Goal: Information Seeking & Learning: Learn about a topic

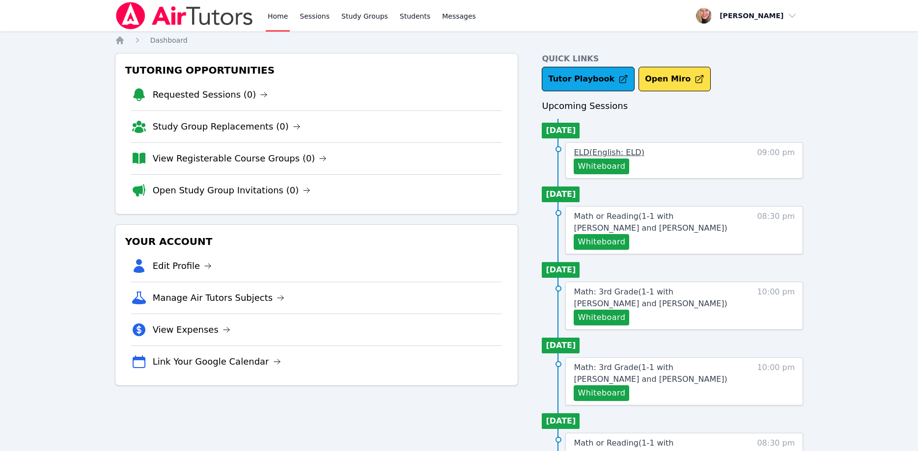
click at [635, 154] on span "ELD ( English: ELD )" at bounding box center [609, 152] width 70 height 9
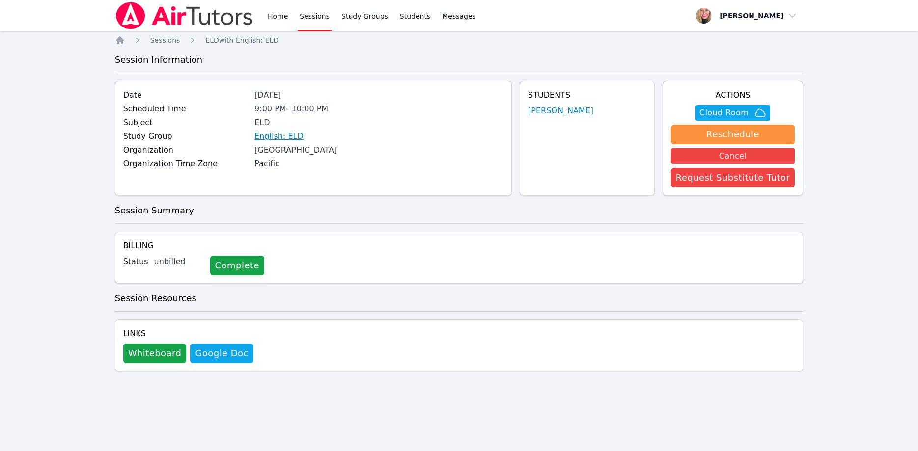
click at [287, 135] on link "English: ELD" at bounding box center [278, 137] width 49 height 12
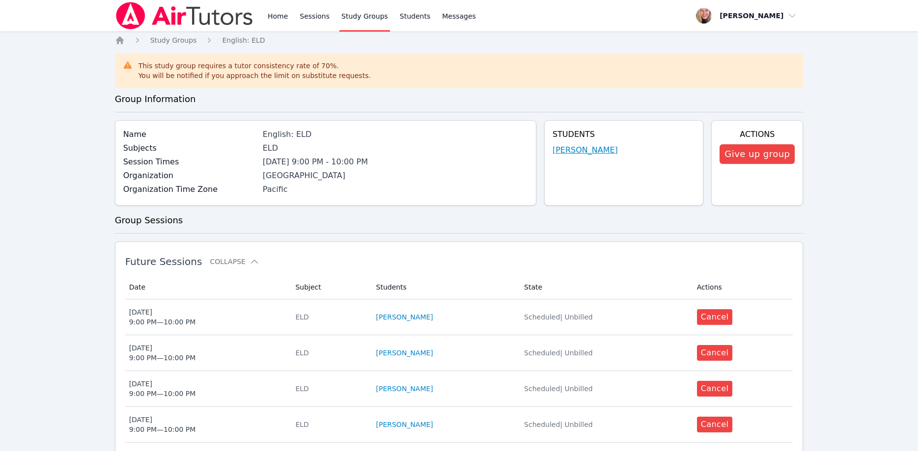
click at [581, 152] on link "Yoel Acosta" at bounding box center [585, 150] width 65 height 12
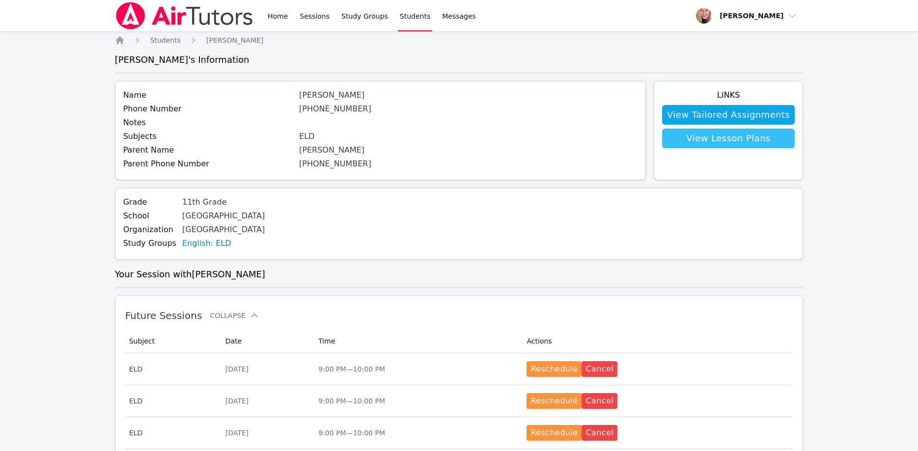
click at [716, 139] on link "View Lesson Plans" at bounding box center [728, 139] width 133 height 20
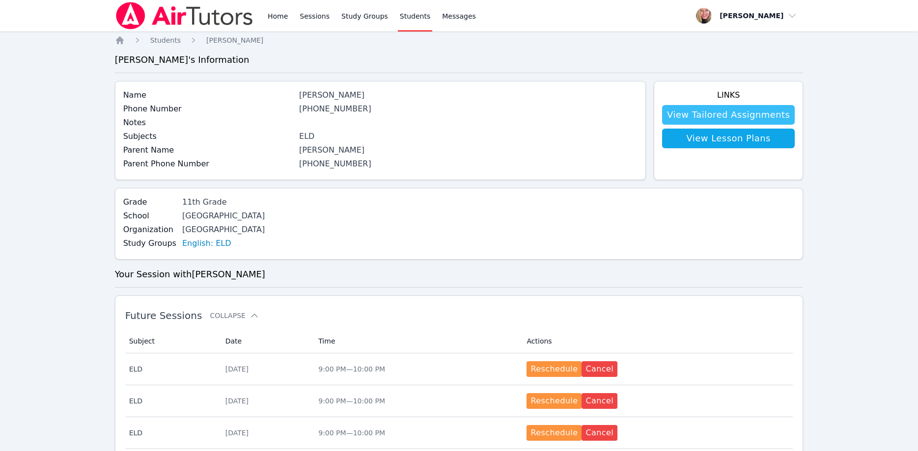
click at [703, 111] on link "View Tailored Assignments" at bounding box center [728, 115] width 133 height 20
click at [208, 244] on link "English: ELD" at bounding box center [206, 244] width 49 height 12
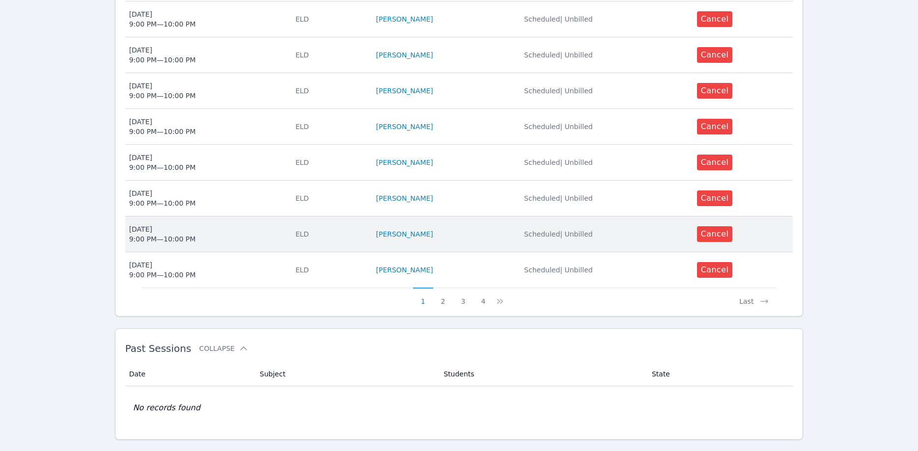
scroll to position [390, 0]
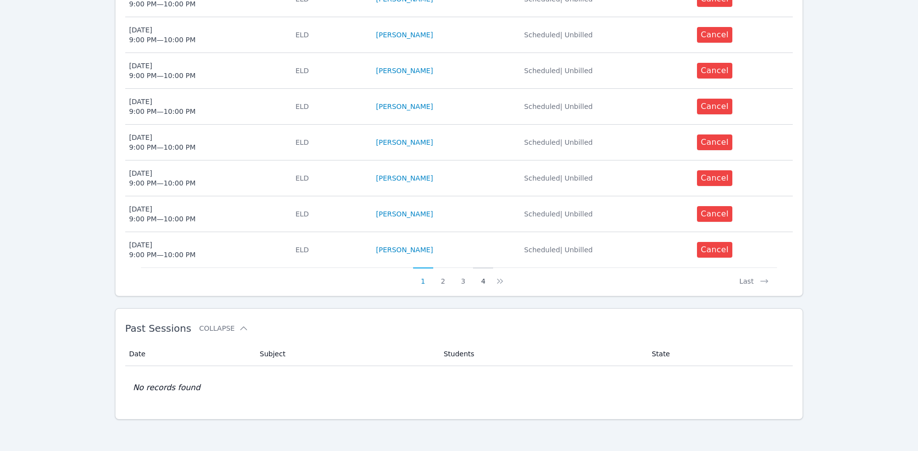
click at [485, 281] on button "4" at bounding box center [483, 277] width 20 height 19
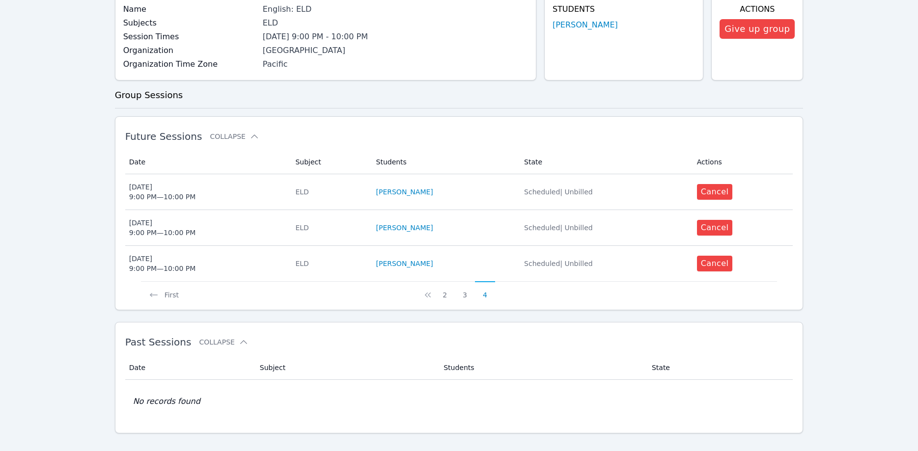
scroll to position [139, 0]
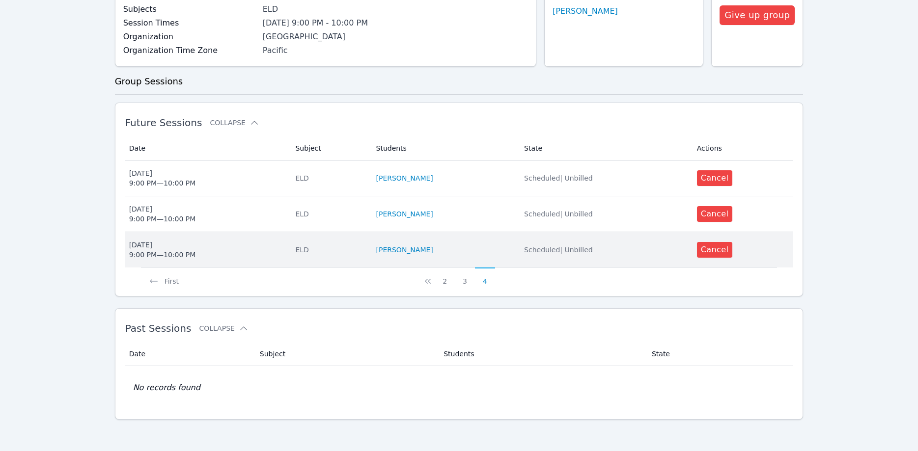
click at [204, 256] on span "Tue Sep 9 9:00 PM — 10:00 PM" at bounding box center [206, 250] width 155 height 20
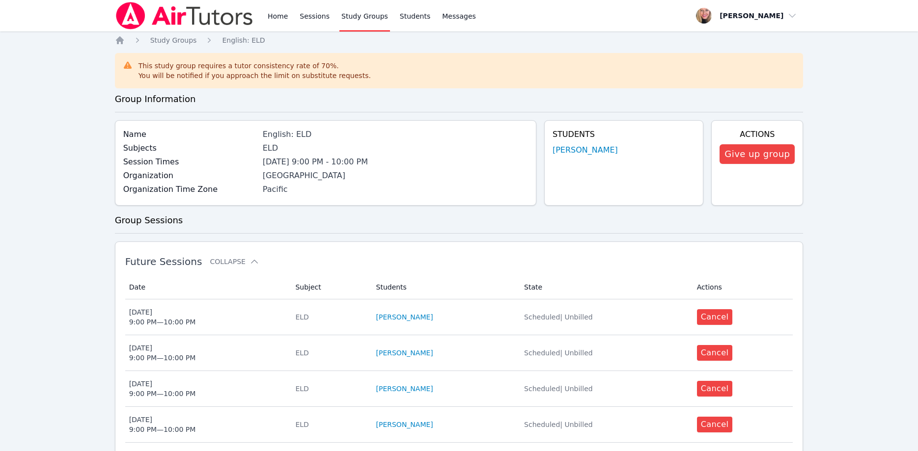
scroll to position [139, 0]
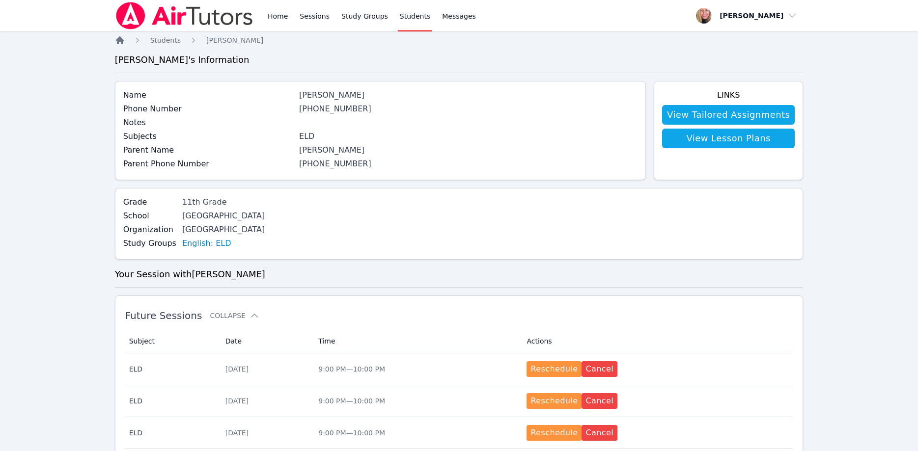
click at [119, 37] on icon "Breadcrumb" at bounding box center [120, 40] width 8 height 8
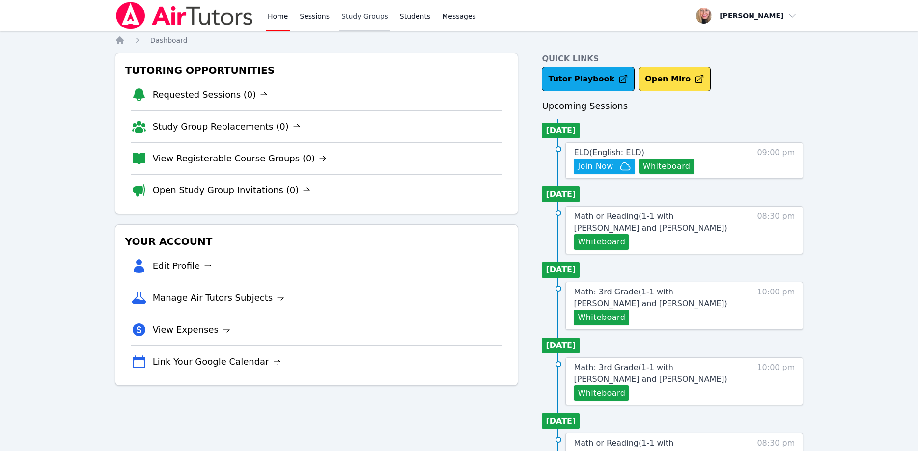
click at [343, 21] on link "Study Groups" at bounding box center [364, 15] width 51 height 31
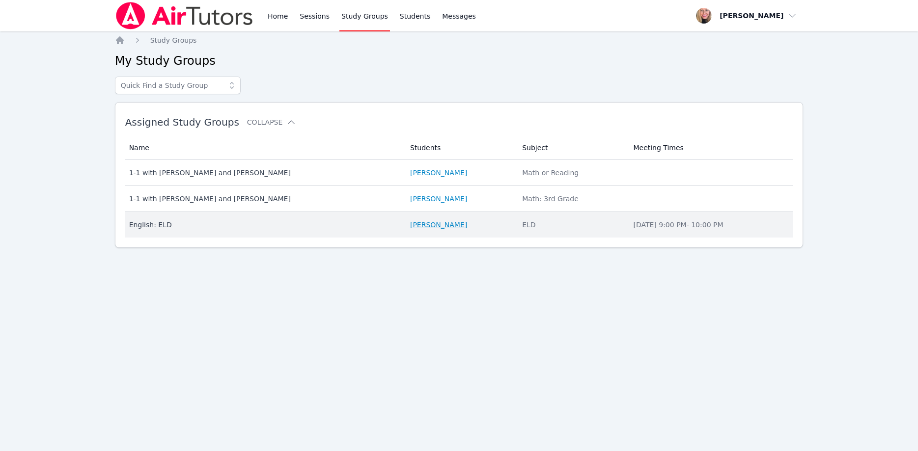
click at [410, 223] on link "Yoel Acosta" at bounding box center [438, 225] width 57 height 10
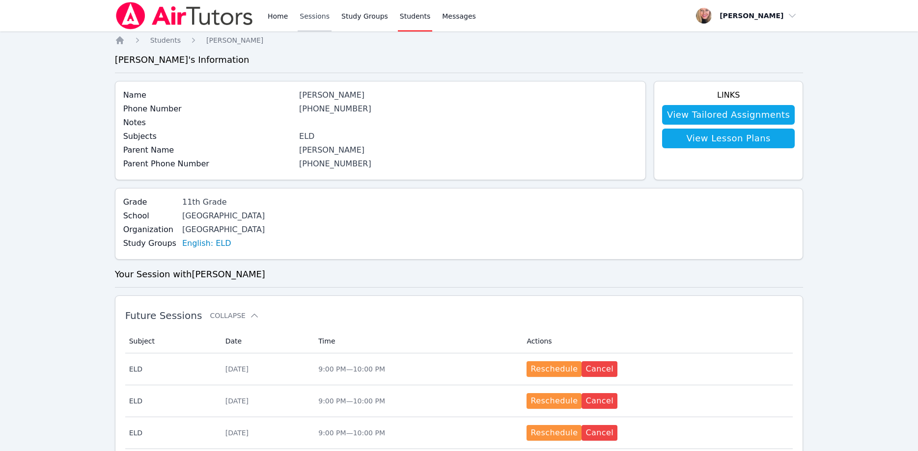
click at [315, 15] on link "Sessions" at bounding box center [315, 15] width 34 height 31
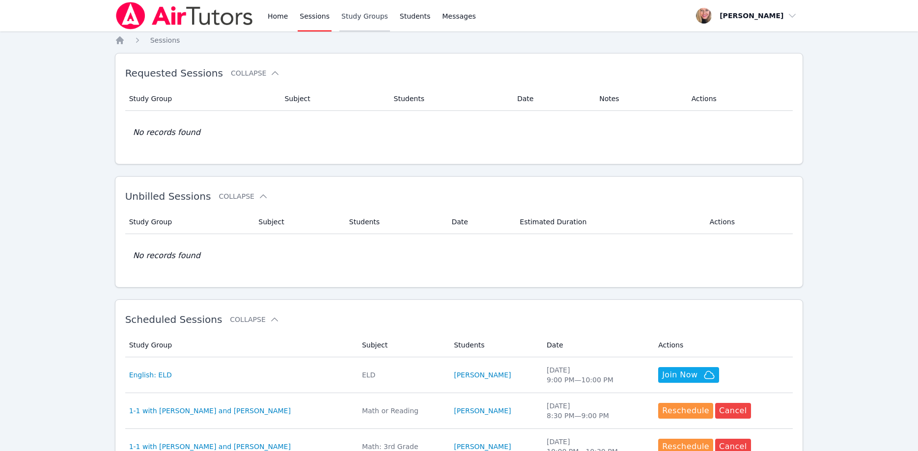
click at [341, 17] on link "Study Groups" at bounding box center [364, 15] width 51 height 31
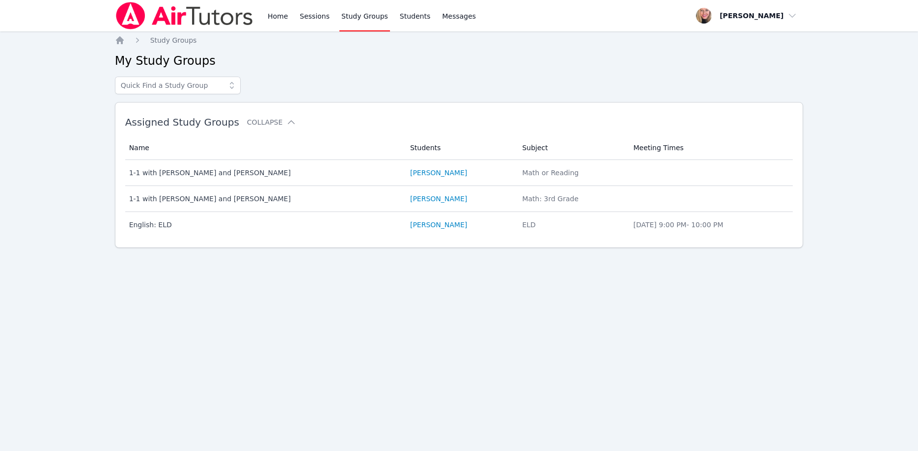
click at [252, 239] on div "Name Students Subject Meeting Times Name 1-1 with Ella Albou and Asia Mason Stu…" at bounding box center [459, 187] width 668 height 110
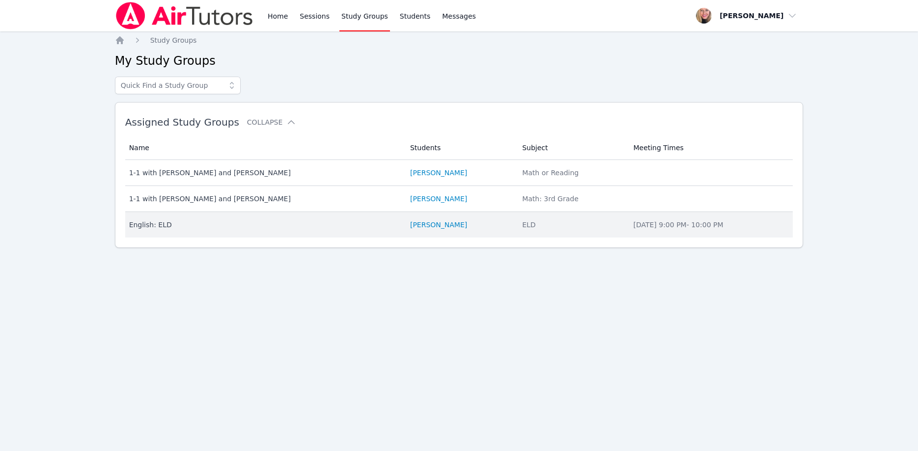
click at [252, 233] on td "Name English: ELD" at bounding box center [264, 225] width 279 height 26
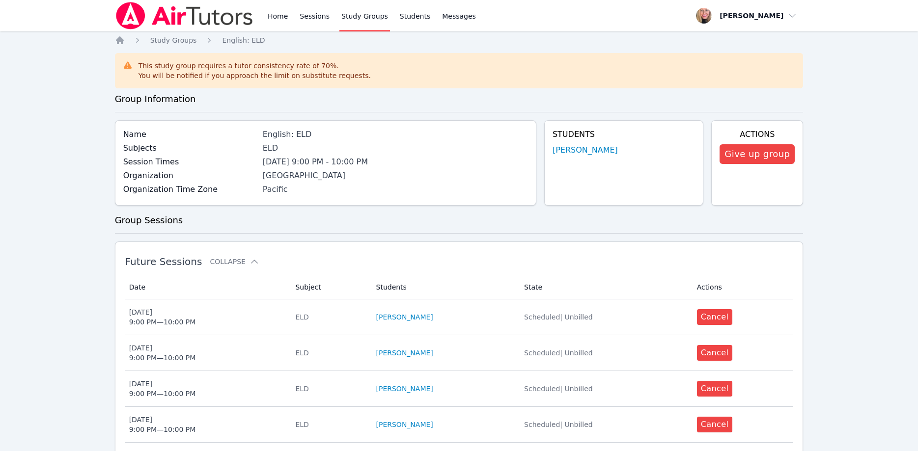
click at [190, 25] on img at bounding box center [184, 16] width 139 height 28
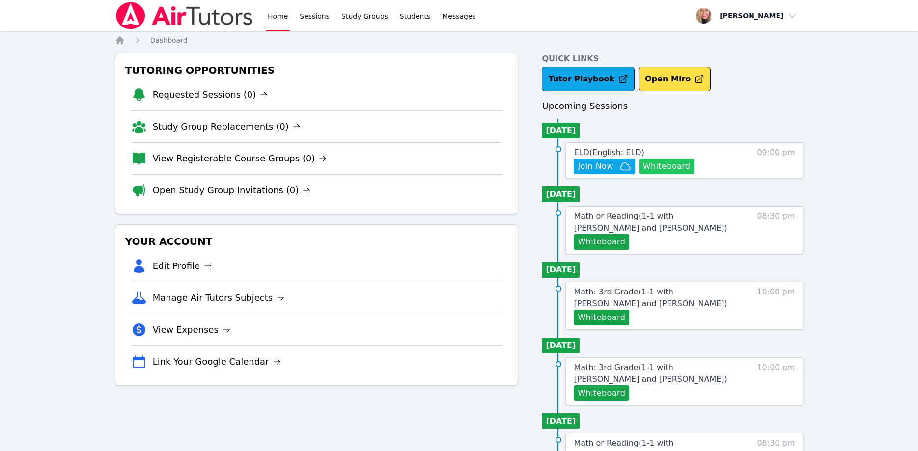
click at [653, 161] on button "Whiteboard" at bounding box center [667, 167] width 56 height 16
click at [560, 76] on link "Tutor Playbook" at bounding box center [588, 79] width 93 height 25
